Goal: Check status: Check status

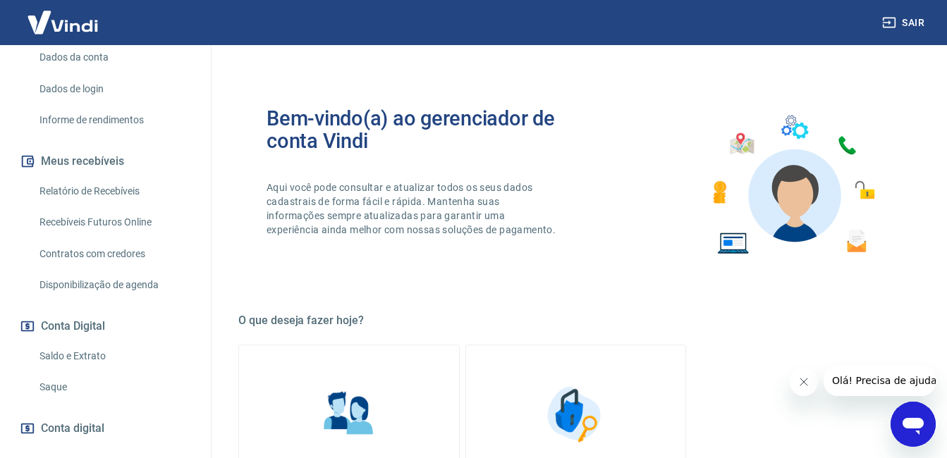
scroll to position [208, 0]
click at [98, 370] on link "Saldo e Extrato" at bounding box center [114, 355] width 160 height 29
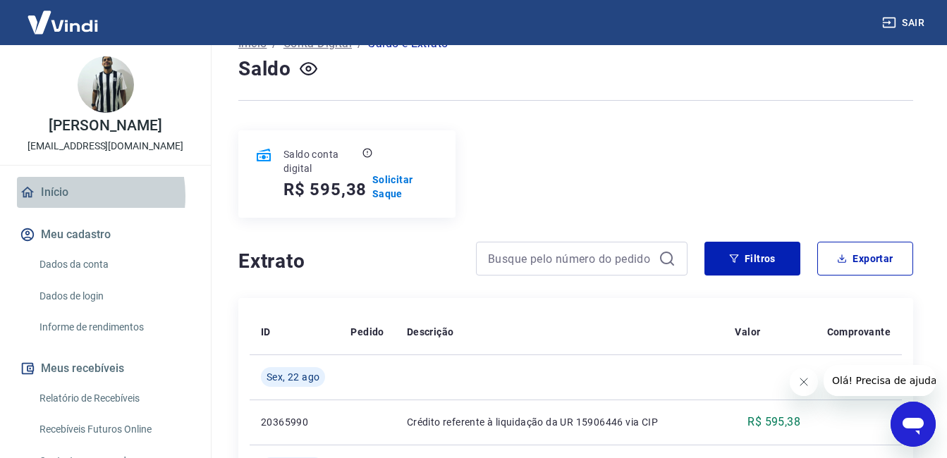
click at [61, 208] on link "Início" at bounding box center [105, 192] width 177 height 31
